Goal: Find contact information: Find contact information

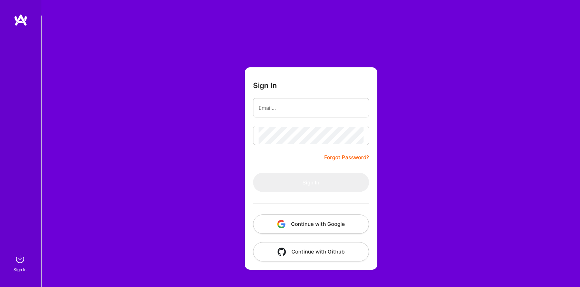
click at [333, 214] on button "Continue with Google" at bounding box center [311, 223] width 116 height 19
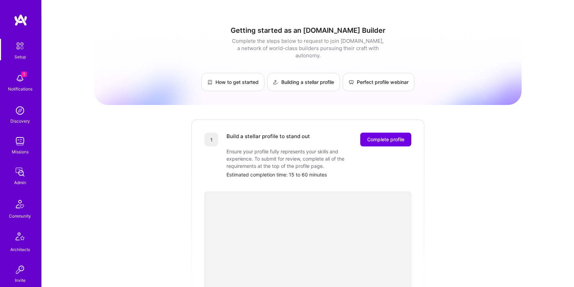
click at [18, 252] on div "Architects" at bounding box center [20, 249] width 20 height 7
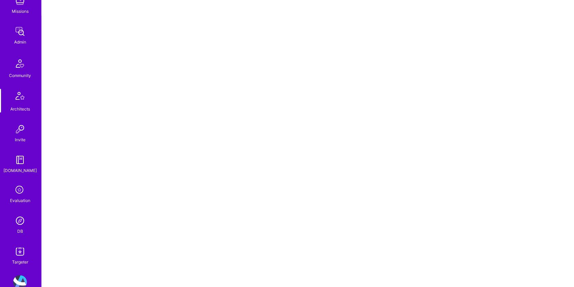
scroll to position [156, 0]
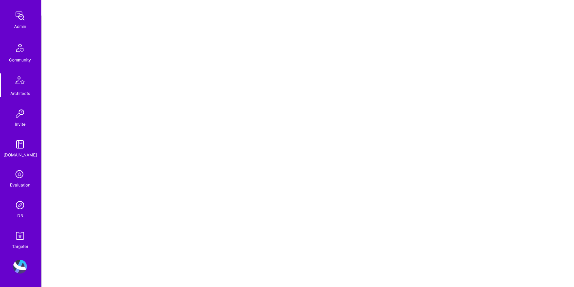
click at [16, 194] on div "Setup 1 Notifications Discovery Missions Admin Community Architects Invite A.Gu…" at bounding box center [20, 66] width 41 height 367
click at [21, 209] on img at bounding box center [20, 205] width 14 height 14
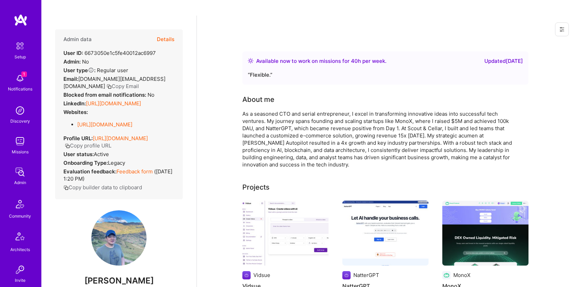
click at [139, 82] on button "Copy Email" at bounding box center [123, 85] width 32 height 7
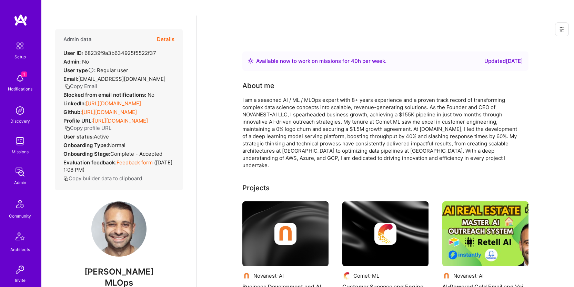
click at [88, 82] on button "Copy Email" at bounding box center [81, 85] width 32 height 7
